Goal: Task Accomplishment & Management: Manage account settings

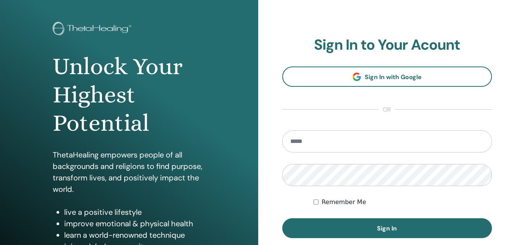
scroll to position [76, 0]
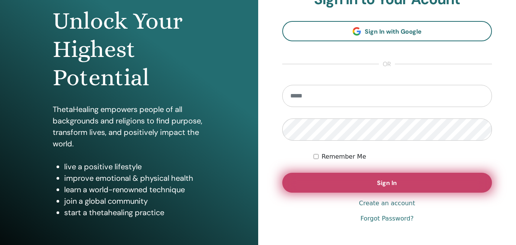
type input "**********"
click at [373, 188] on button "Sign In" at bounding box center [388, 183] width 210 height 20
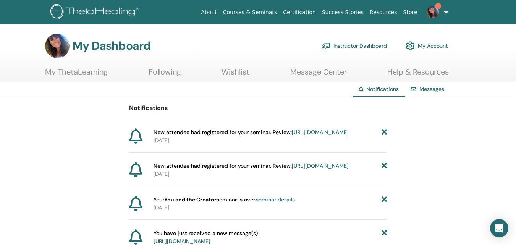
click at [365, 44] on link "Instructor Dashboard" at bounding box center [355, 45] width 66 height 17
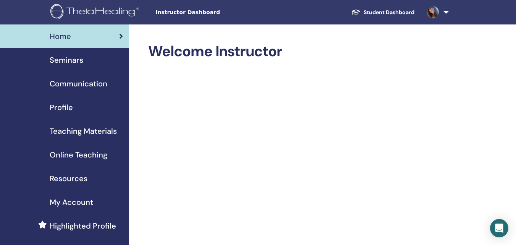
click at [46, 60] on div "Seminars" at bounding box center [64, 59] width 117 height 11
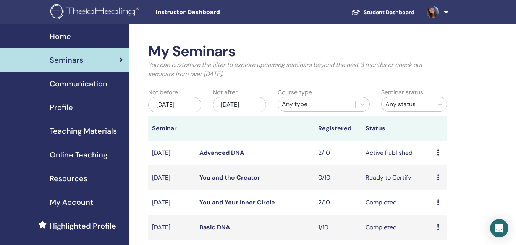
click at [437, 156] on icon at bounding box center [438, 152] width 2 height 6
click at [444, 189] on link "Attendees" at bounding box center [438, 189] width 29 height 8
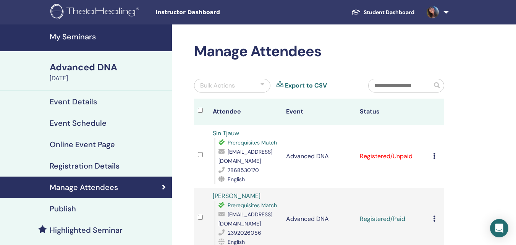
click at [431, 156] on td "Cancel Registration Do not auto-certify Mark as Paid Mark as Unpaid Mark as Abs…" at bounding box center [437, 156] width 15 height 63
click at [435, 156] on icon at bounding box center [435, 156] width 2 height 6
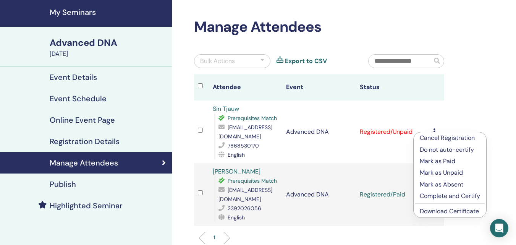
scroll to position [38, 0]
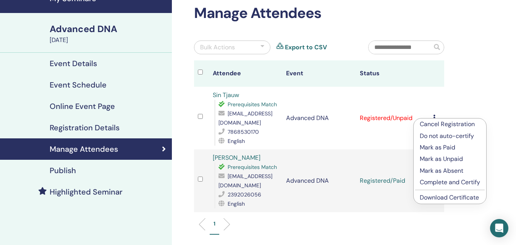
click at [442, 149] on p "Mark as Paid" at bounding box center [450, 147] width 60 height 9
